Goal: Information Seeking & Learning: Learn about a topic

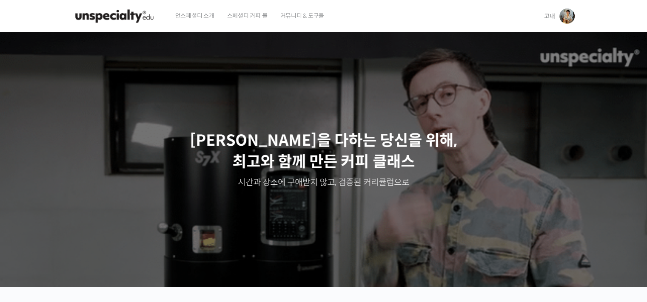
click at [569, 15] on img at bounding box center [566, 16] width 15 height 15
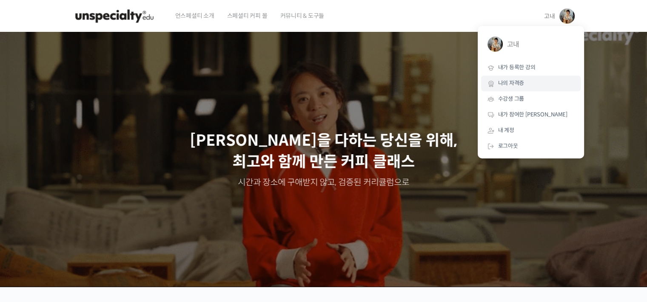
click at [529, 79] on link "나의 자격증" at bounding box center [530, 84] width 99 height 16
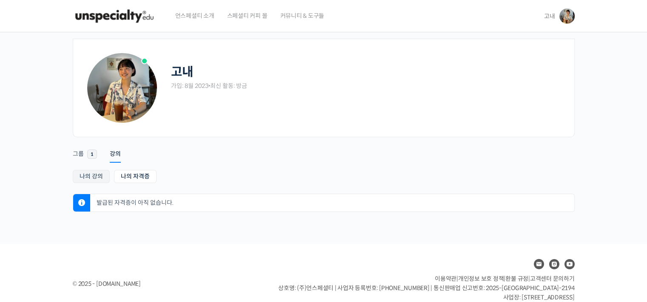
click at [99, 176] on link "나의 강의" at bounding box center [91, 176] width 37 height 13
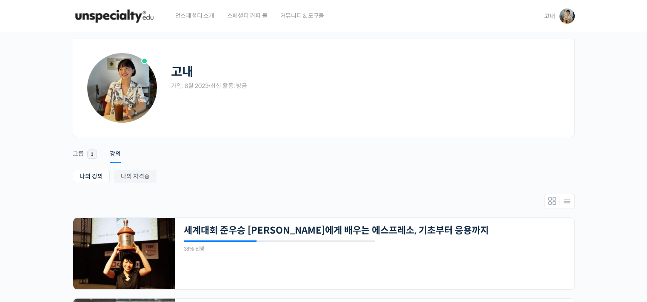
scroll to position [85, 0]
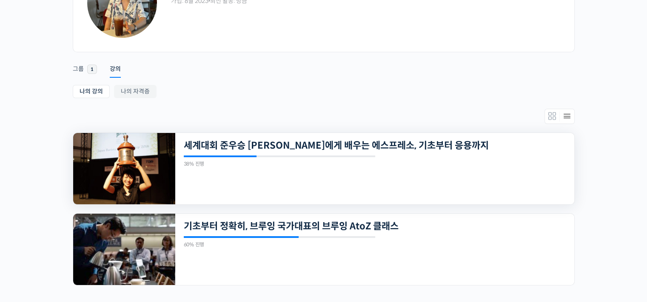
click at [264, 169] on div "21개의 수업 세계대회 준우승 [PERSON_NAME]에게 배우는 에스프레소, 기초부터 응용까지 38% 진행 최근 활동: [DATE] 10:4…" at bounding box center [374, 168] width 399 height 71
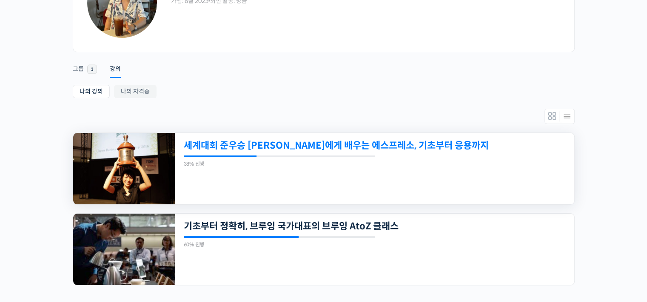
click at [282, 149] on link "세계대회 준우승 [PERSON_NAME]에게 배우는 에스프레소, 기초부터 응용까지" at bounding box center [336, 145] width 305 height 11
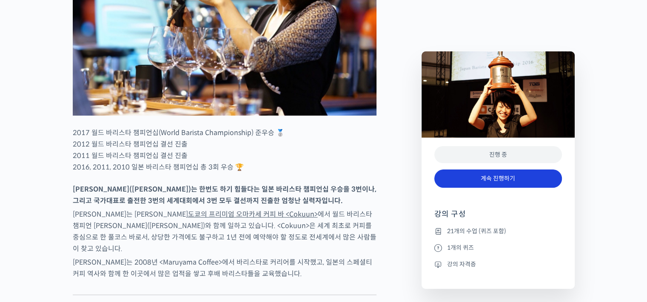
scroll to position [468, 0]
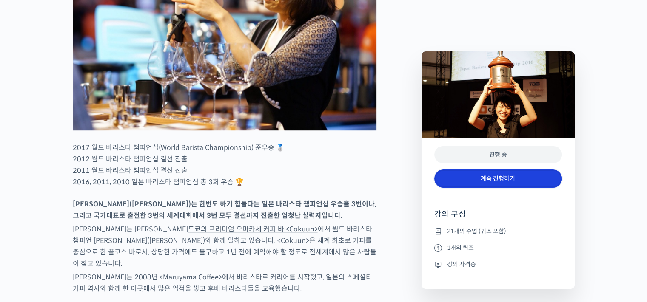
click at [486, 179] on link "계속 진행하기" at bounding box center [498, 179] width 128 height 18
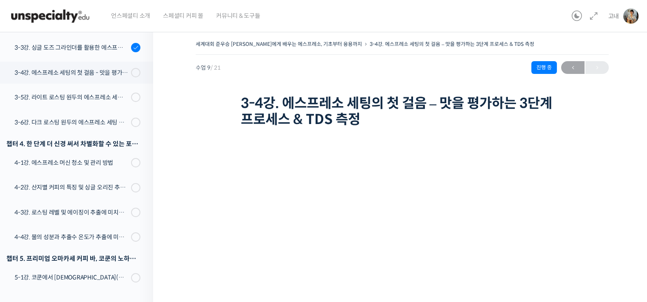
scroll to position [359, 0]
